Goal: Communication & Community: Connect with others

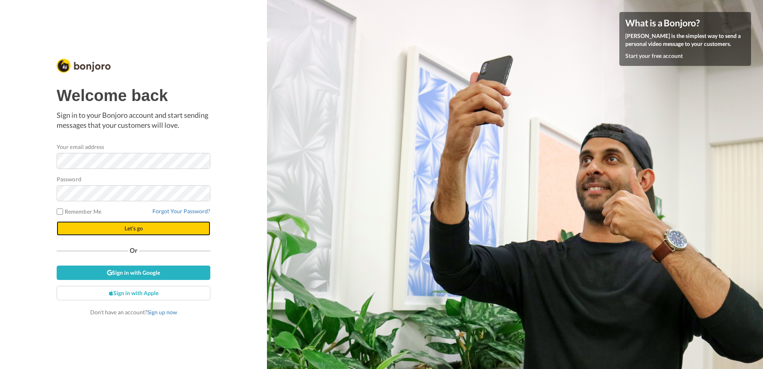
click at [132, 223] on button "Let's go" at bounding box center [134, 228] width 154 height 14
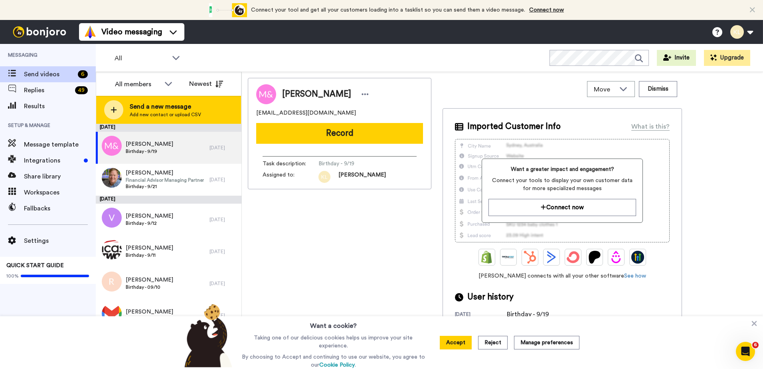
click at [192, 110] on span "Send a new message" at bounding box center [165, 107] width 71 height 10
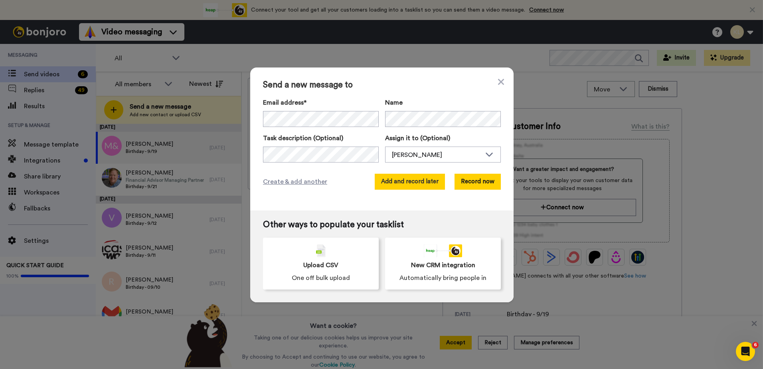
click at [409, 185] on button "Add and record later" at bounding box center [410, 182] width 70 height 16
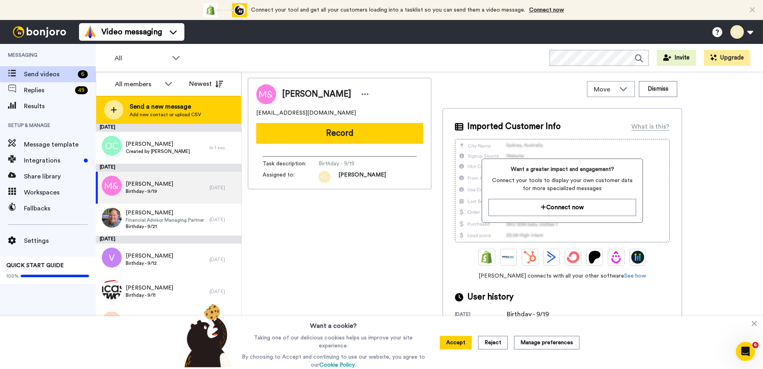
click at [161, 115] on span "Add new contact or upload CSV" at bounding box center [165, 114] width 71 height 6
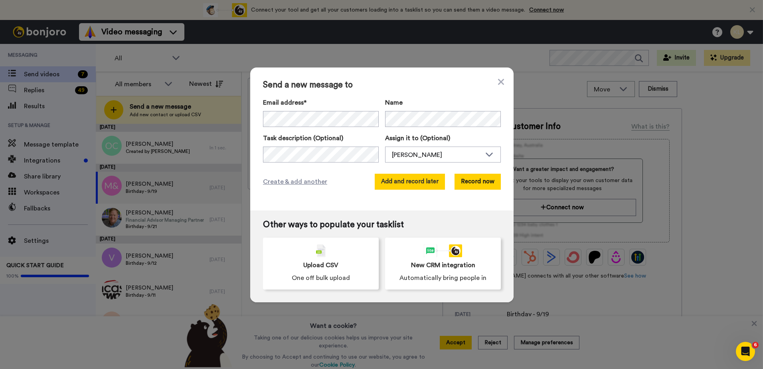
click at [401, 183] on button "Add and record later" at bounding box center [410, 182] width 70 height 16
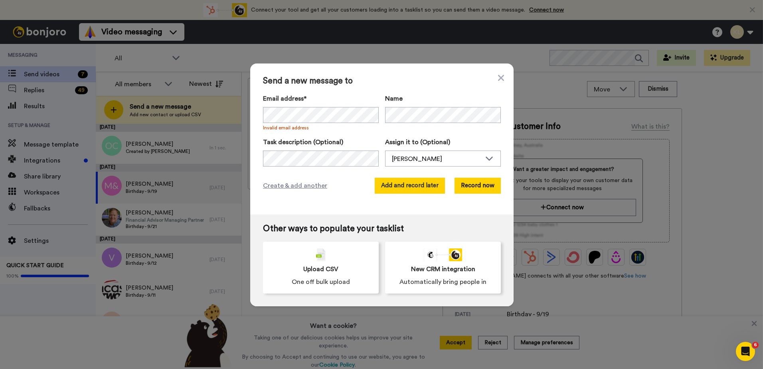
click at [417, 184] on button "Add and record later" at bounding box center [410, 186] width 70 height 16
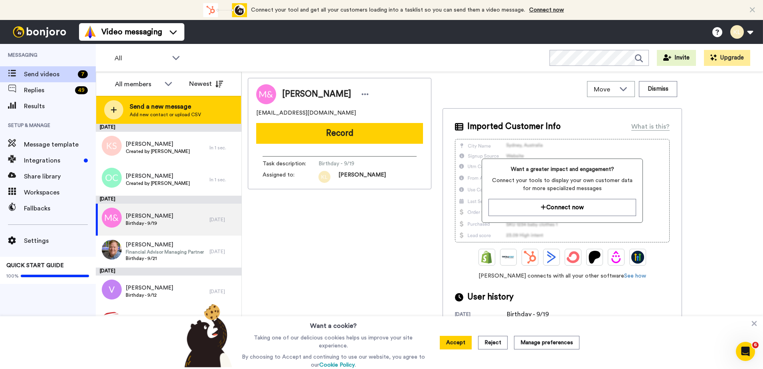
click at [170, 114] on span "Add new contact or upload CSV" at bounding box center [165, 114] width 71 height 6
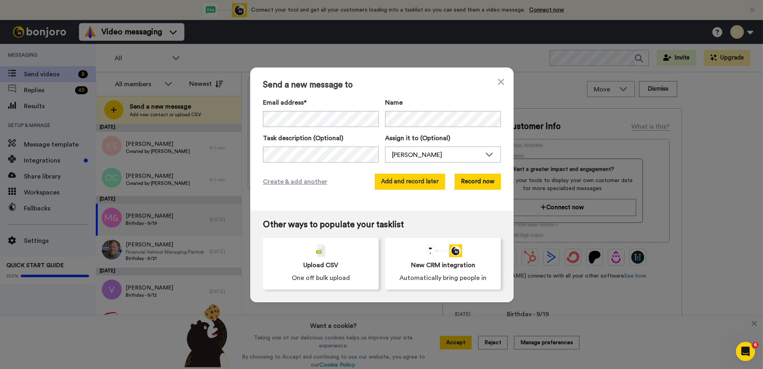
click at [416, 180] on button "Add and record later" at bounding box center [410, 182] width 70 height 16
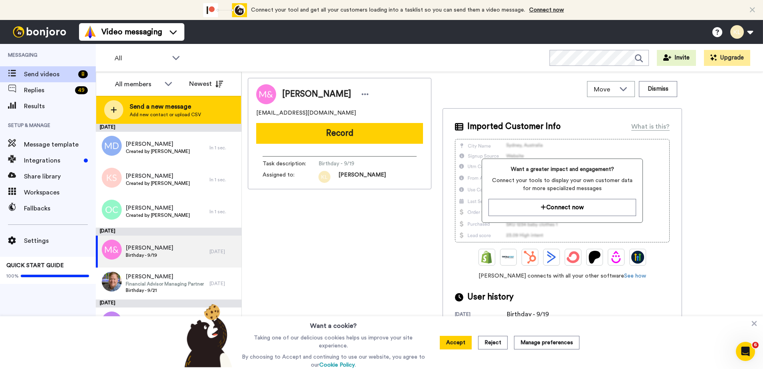
click at [190, 110] on span "Send a new message" at bounding box center [165, 107] width 71 height 10
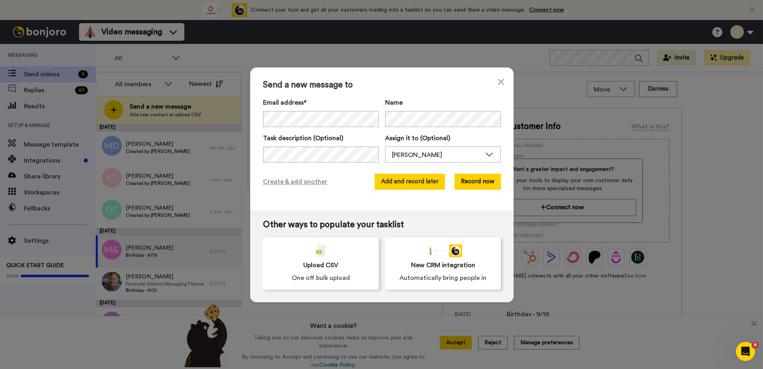
click at [398, 184] on button "Add and record later" at bounding box center [410, 182] width 70 height 16
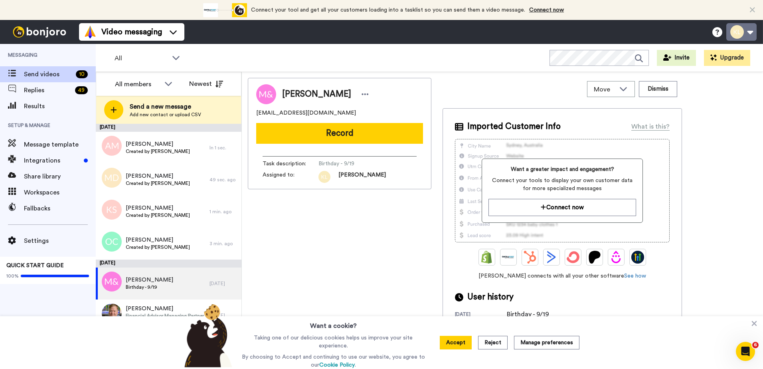
click at [753, 33] on button at bounding box center [741, 32] width 30 height 18
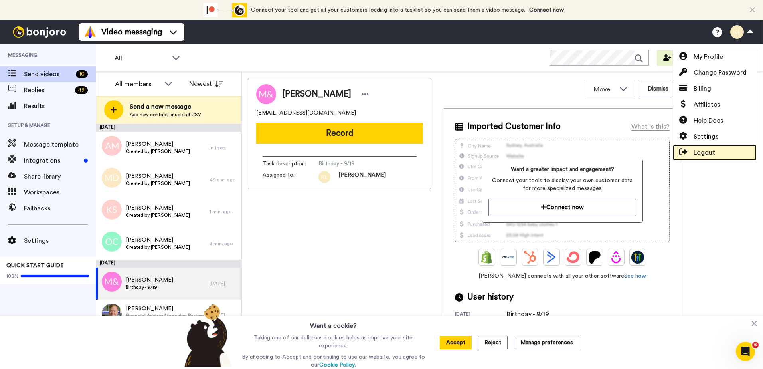
click at [704, 150] on span "Logout" at bounding box center [704, 153] width 22 height 10
